Goal: Information Seeking & Learning: Learn about a topic

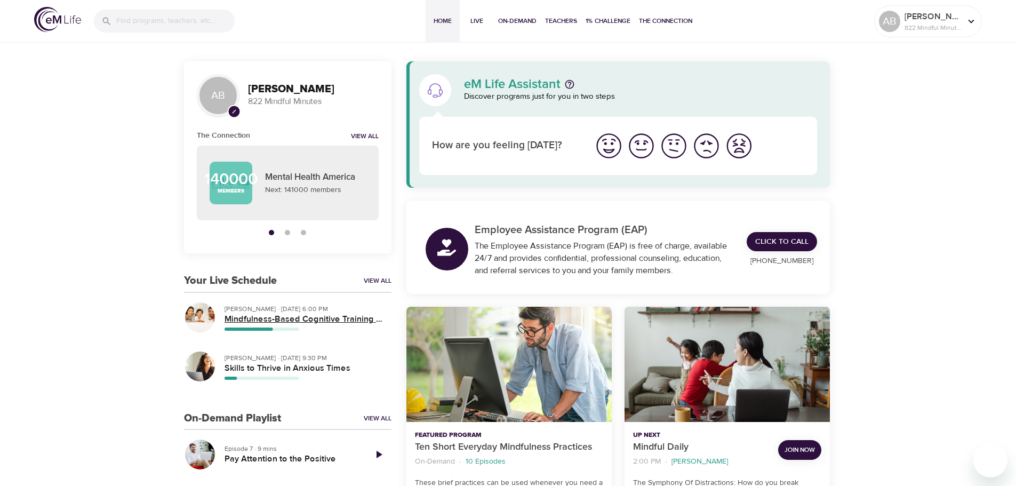
click at [267, 318] on h5 "Mindfulness-Based Cognitive Training (MBCT)" at bounding box center [304, 319] width 158 height 11
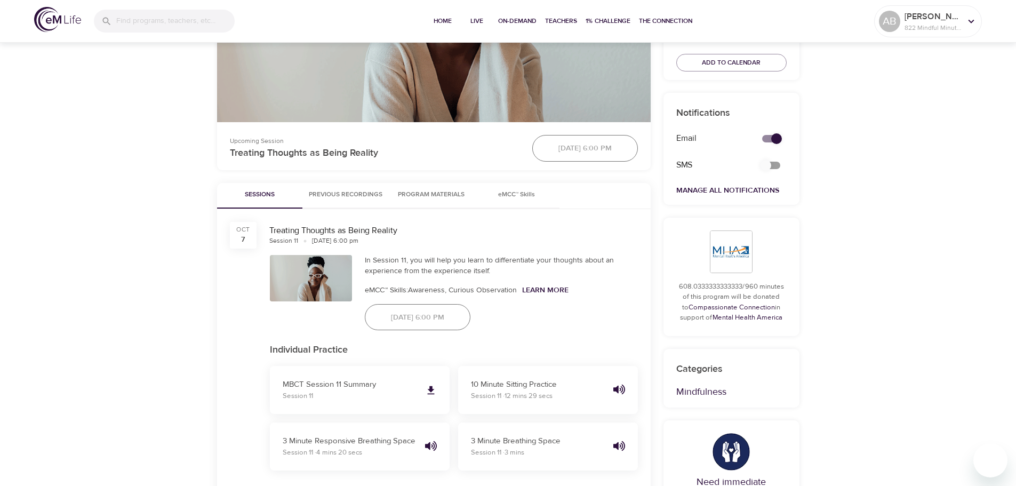
scroll to position [373, 0]
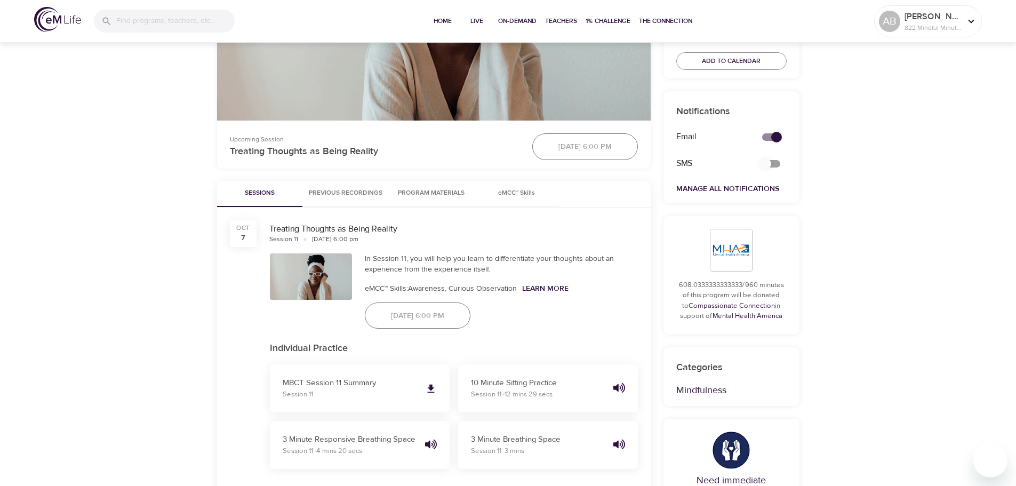
click at [442, 200] on button "Program Materials" at bounding box center [431, 194] width 85 height 26
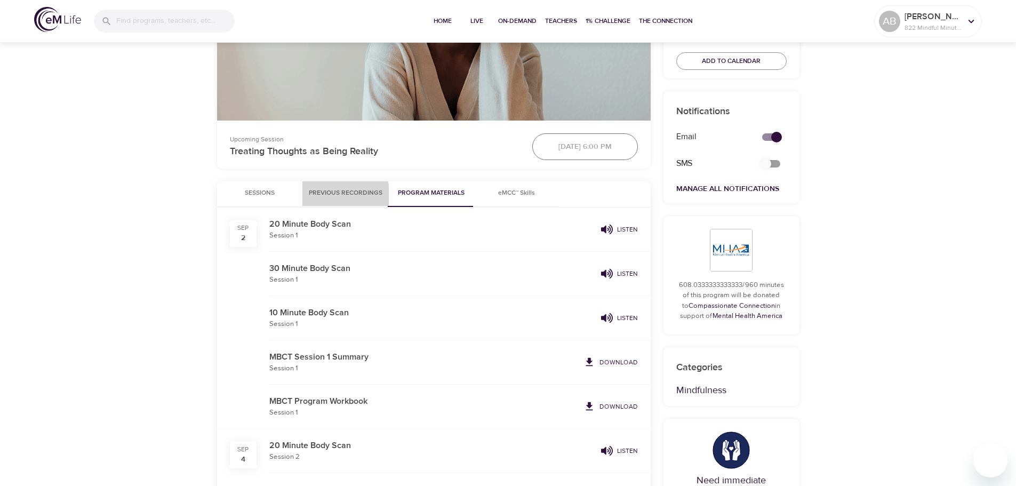
click at [309, 201] on button "Previous Recordings" at bounding box center [345, 194] width 86 height 26
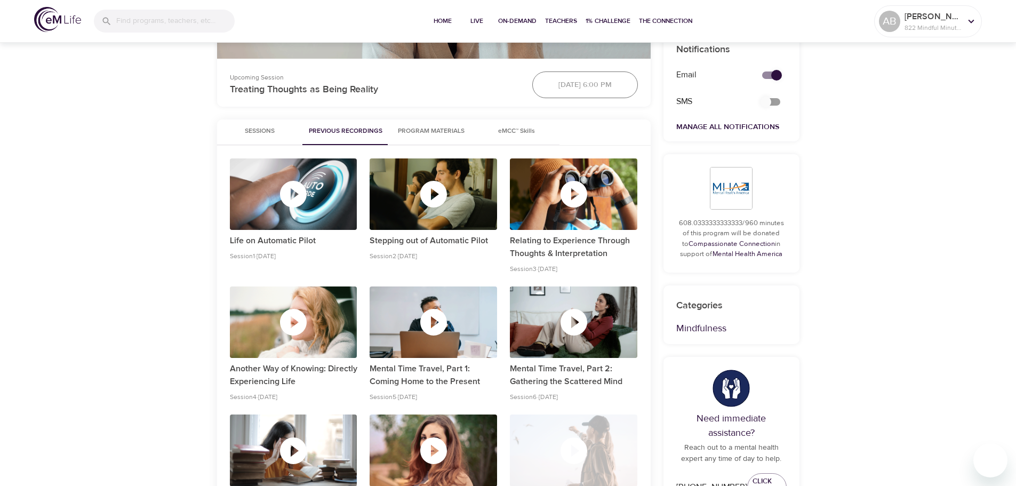
scroll to position [587, 0]
